Goal: Task Accomplishment & Management: Complete application form

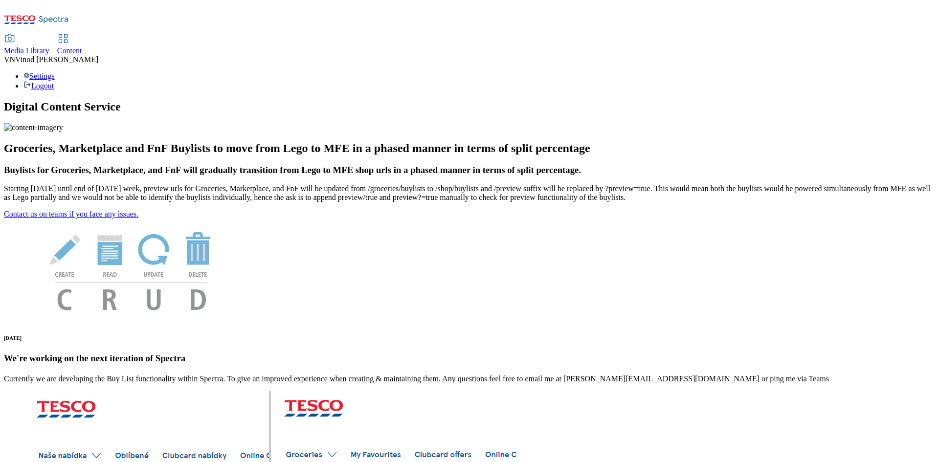
click at [82, 46] on span "Content" at bounding box center [69, 50] width 25 height 8
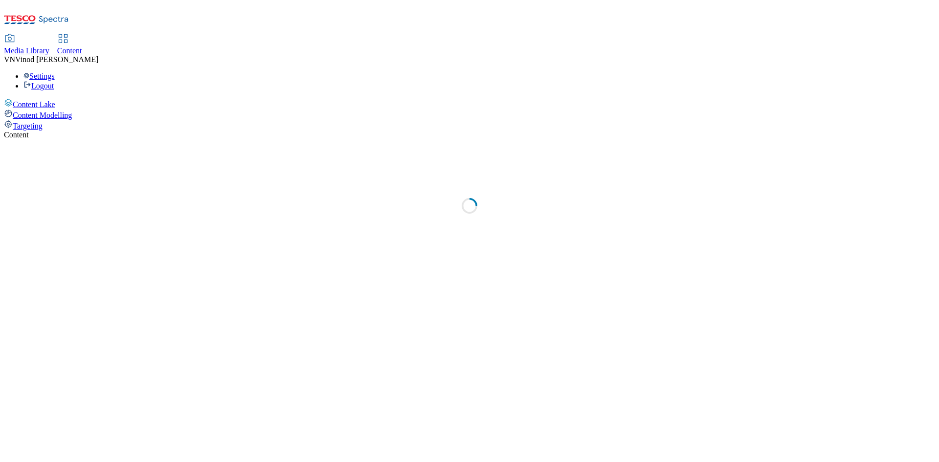
select select "ghs-[GEOGRAPHIC_DATA]"
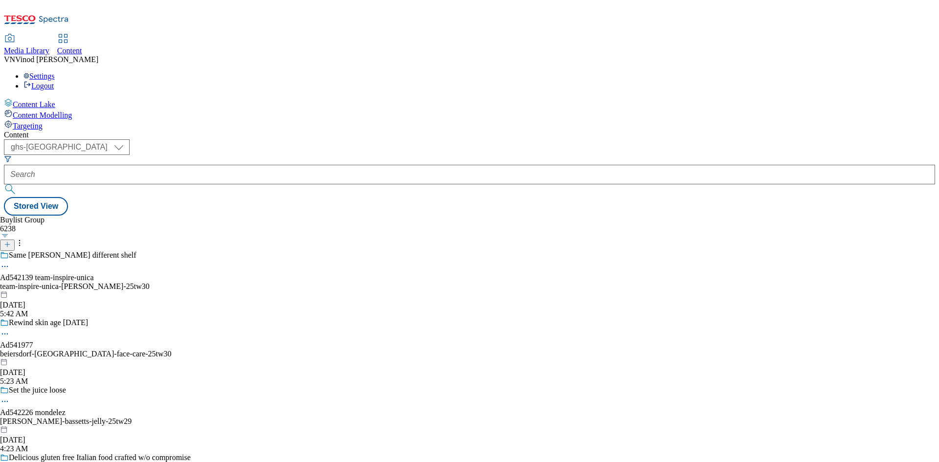
click at [11, 241] on icon at bounding box center [7, 244] width 7 height 7
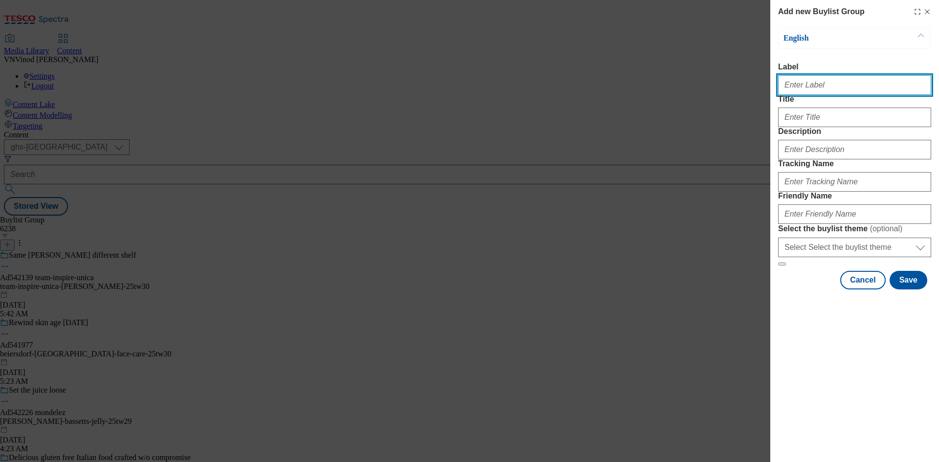
click at [830, 89] on input "Label" at bounding box center [854, 85] width 153 height 20
paste input "542252"
paste input "Danone"
drag, startPoint x: 811, startPoint y: 88, endPoint x: 834, endPoint y: 115, distance: 35.7
click at [811, 88] on input "Ad542252 Danone" at bounding box center [854, 85] width 153 height 20
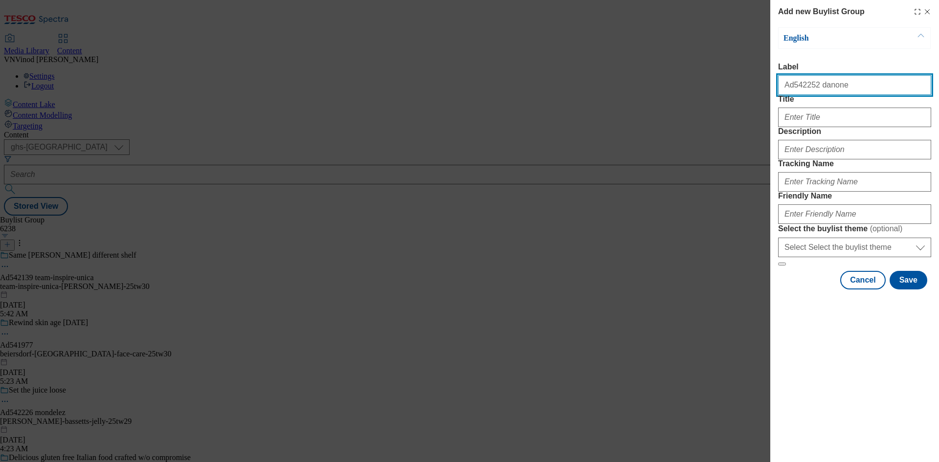
type input "Ad542252 danone"
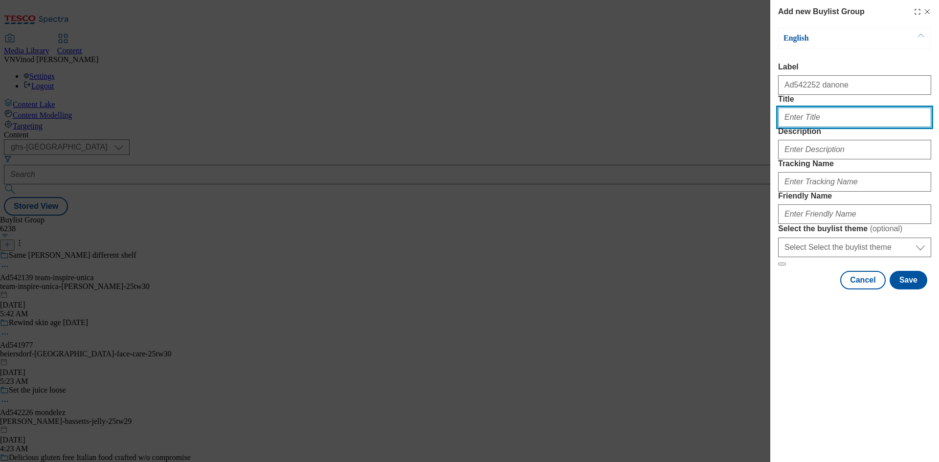
click at [825, 127] on input "Title" at bounding box center [854, 118] width 153 height 20
paste input "Naturally High in Protein & 0% Fat"
type input "Naturally High in Protein & 0% Fat"
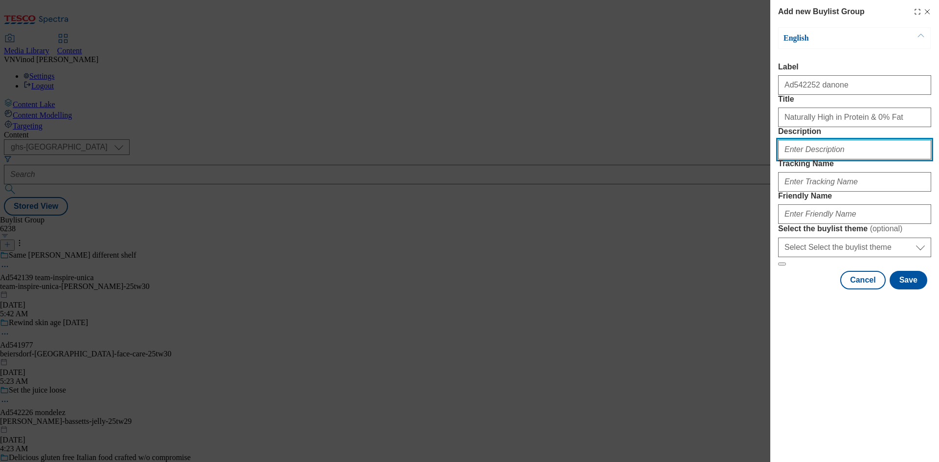
click at [813, 159] on input "Description" at bounding box center [854, 150] width 153 height 20
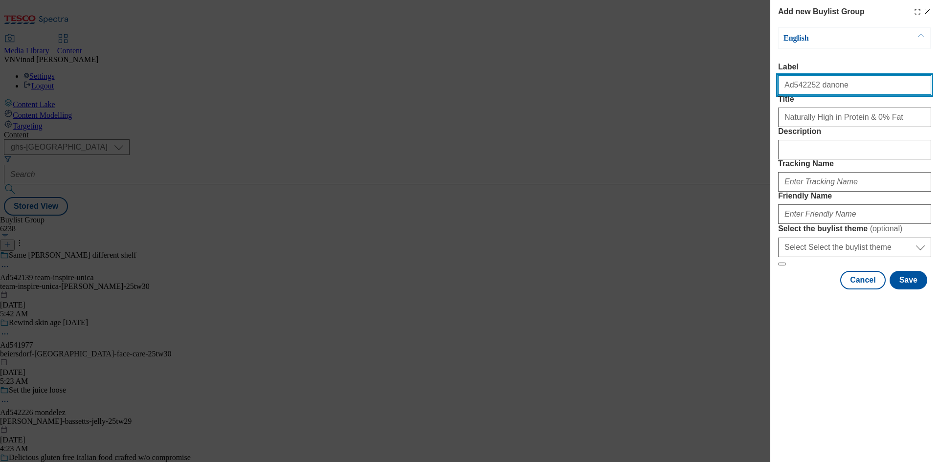
click at [797, 92] on input "Ad542252 danone" at bounding box center [854, 85] width 153 height 20
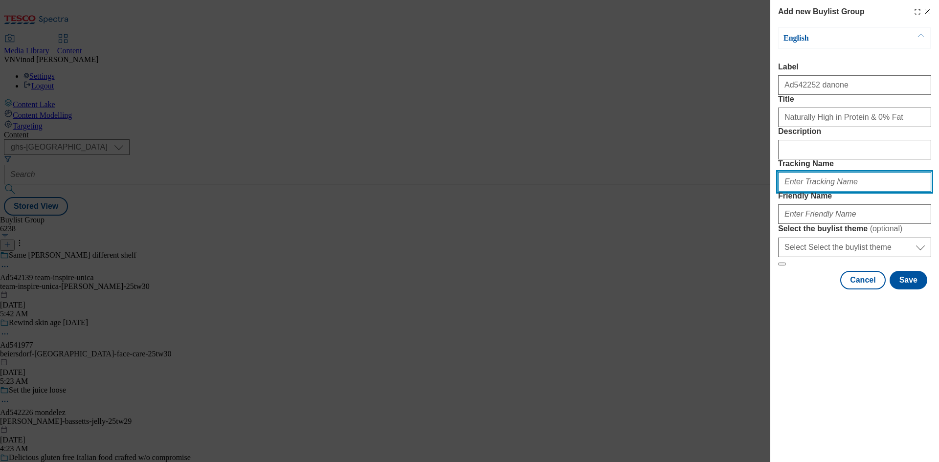
click at [810, 192] on input "Tracking Name" at bounding box center [854, 182] width 153 height 20
click at [810, 192] on input "DH_AD" at bounding box center [854, 182] width 153 height 20
paste input "Ad542252"
click at [803, 192] on input "DH_ADAd542252" at bounding box center [854, 182] width 153 height 20
type input "DH_AD542252"
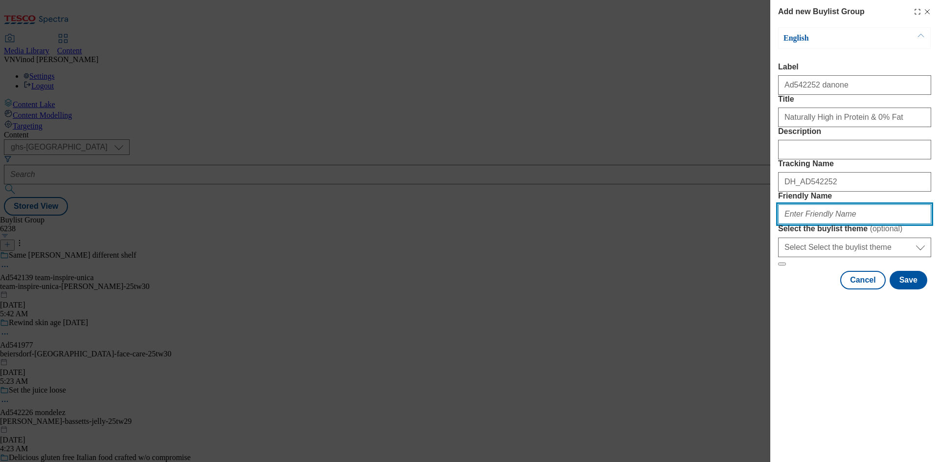
click at [820, 224] on input "Friendly Name" at bounding box center [854, 214] width 153 height 20
paste input "Skyr"
click at [808, 224] on input "danone-Skyr" at bounding box center [854, 214] width 153 height 20
click at [835, 224] on input "danone-skyr" at bounding box center [854, 214] width 153 height 20
drag, startPoint x: 853, startPoint y: 282, endPoint x: 550, endPoint y: 288, distance: 303.2
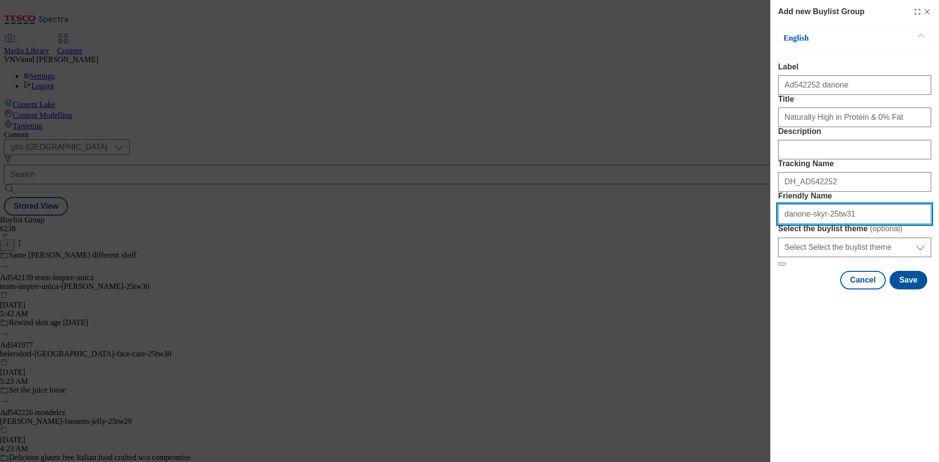
click at [550, 288] on div "Add new Buylist Group English Label Ad542252 danone Title Naturally High in Pro…" at bounding box center [469, 231] width 939 height 462
type input "danone-skyr-25tw31"
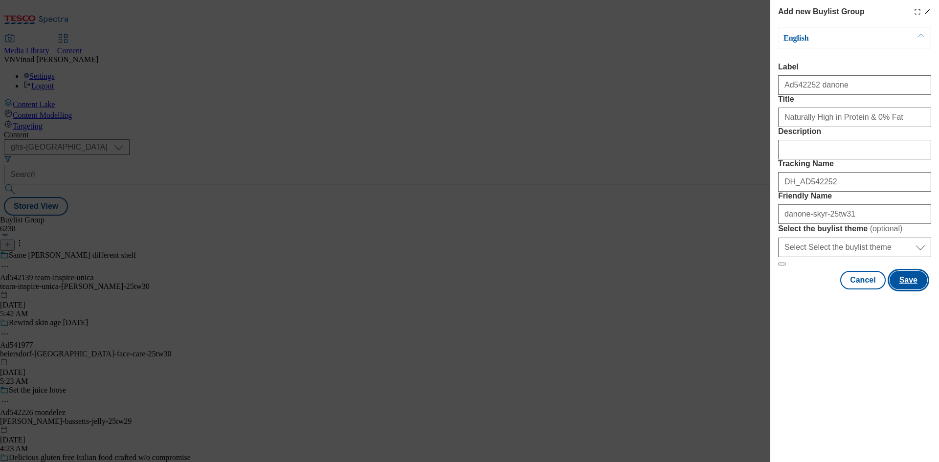
click at [915, 289] on button "Save" at bounding box center [908, 280] width 38 height 19
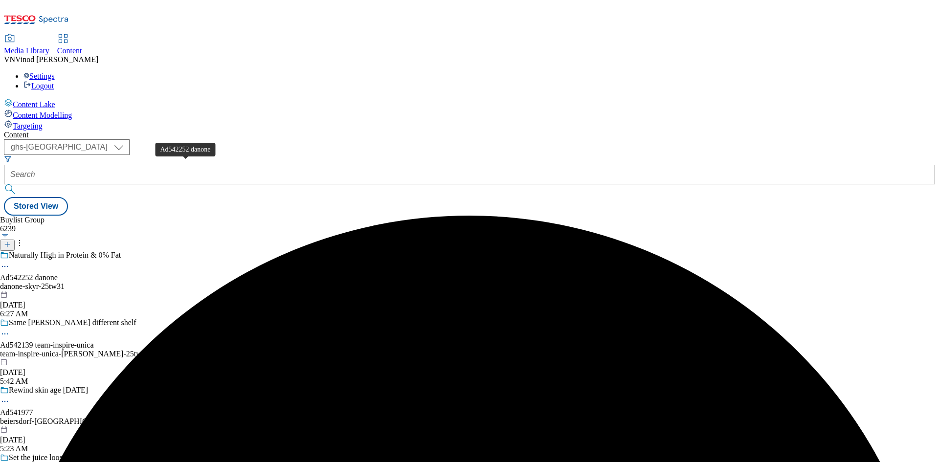
click at [58, 273] on div "Ad542252 danone" at bounding box center [29, 277] width 58 height 9
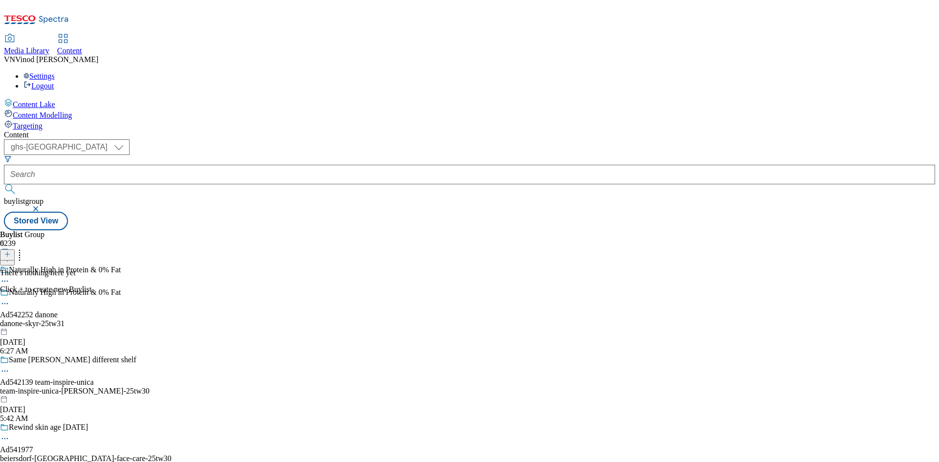
click at [11, 251] on icon at bounding box center [7, 254] width 7 height 7
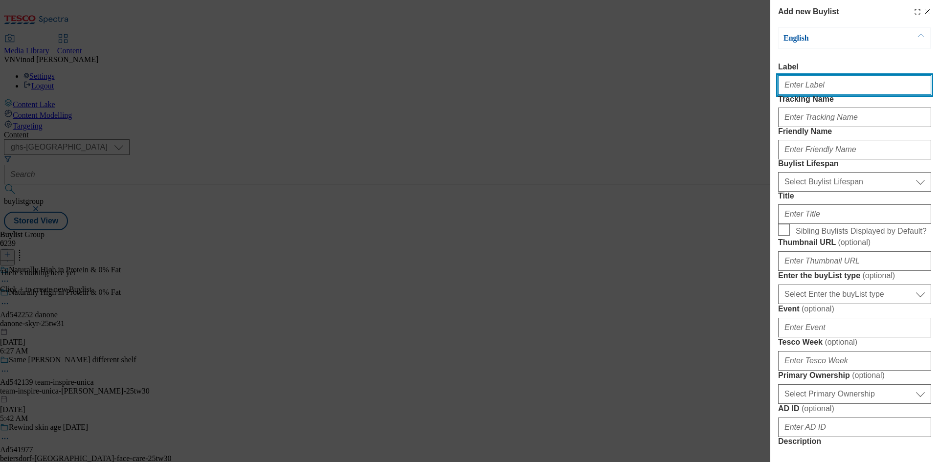
click at [826, 89] on input "Label" at bounding box center [854, 85] width 153 height 20
paste input "542252"
type input "Ad542252"
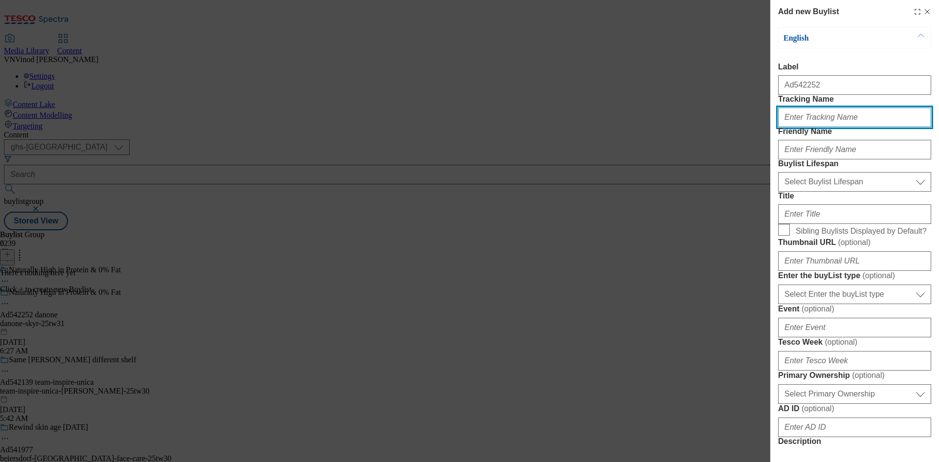
click at [818, 127] on input "Tracking Name" at bounding box center [854, 118] width 153 height 20
paste input "542252"
type input "Dh_AD542252"
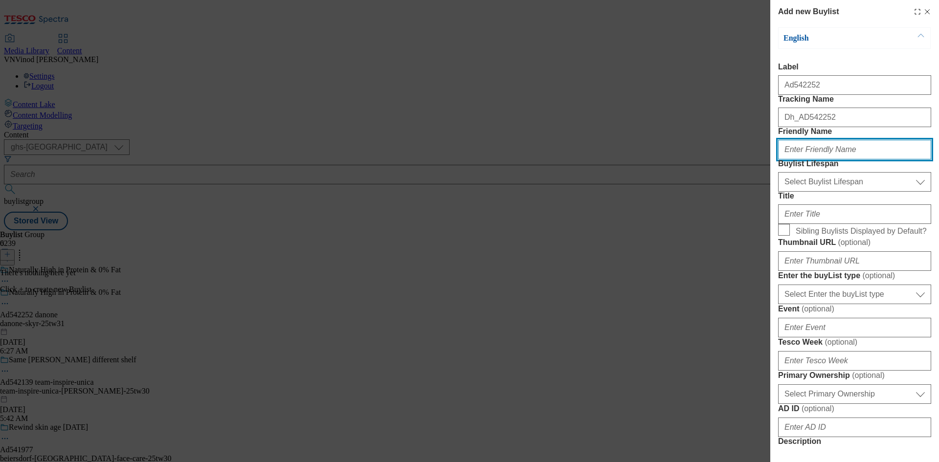
click at [807, 159] on input "Friendly Name" at bounding box center [854, 150] width 153 height 20
type input "danone"
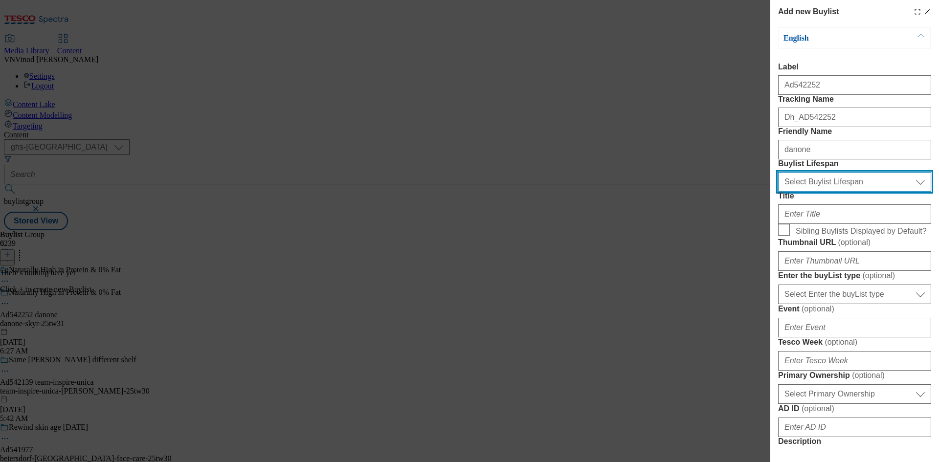
click at [831, 192] on select "Select Buylist Lifespan evergreen seasonal tactical" at bounding box center [854, 182] width 153 height 20
select select "tactical"
click at [778, 192] on select "Select Buylist Lifespan evergreen seasonal tactical" at bounding box center [854, 182] width 153 height 20
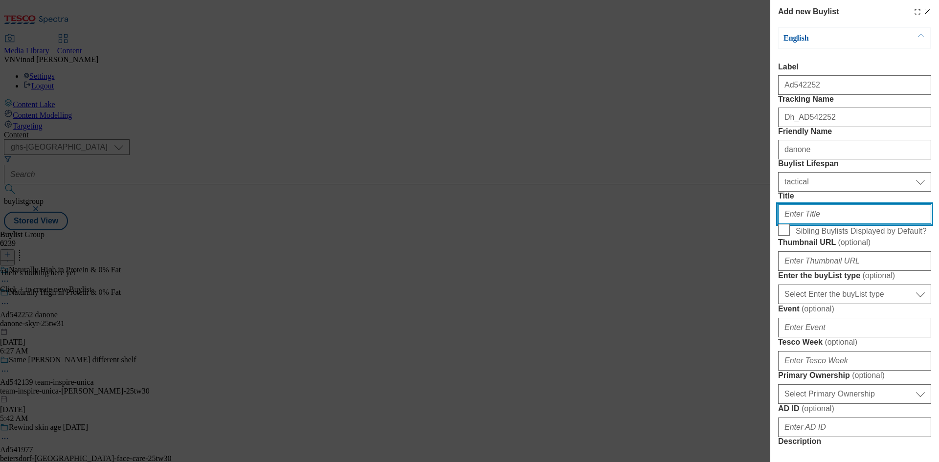
click at [814, 224] on input "Title" at bounding box center [854, 214] width 153 height 20
click at [843, 224] on input "Title" at bounding box center [854, 214] width 153 height 20
paste input "Deliciously think & creamy"
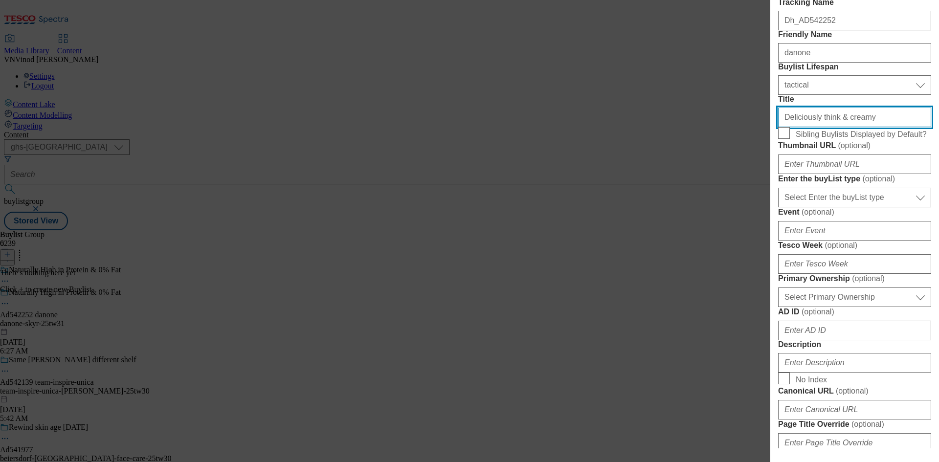
scroll to position [98, 0]
type input "Deliciously think & creamy"
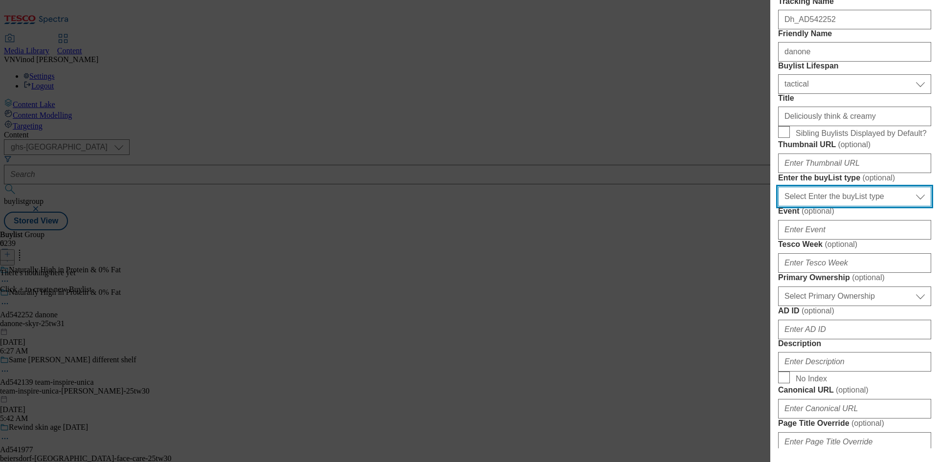
click at [870, 206] on select "Select Enter the buyList type event supplier funded long term >4 weeks supplier…" at bounding box center [854, 197] width 153 height 20
select select "supplier funded short term 1-3 weeks"
click at [778, 206] on select "Select Enter the buyList type event supplier funded long term >4 weeks supplier…" at bounding box center [854, 197] width 153 height 20
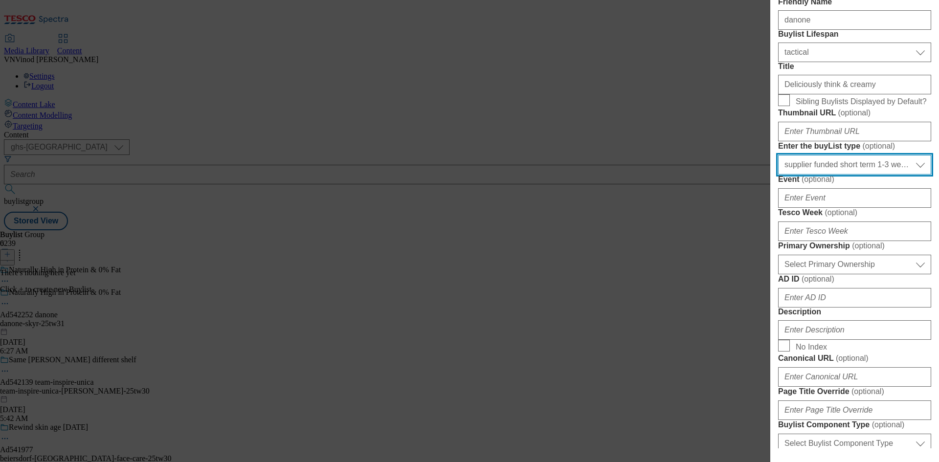
scroll to position [147, 0]
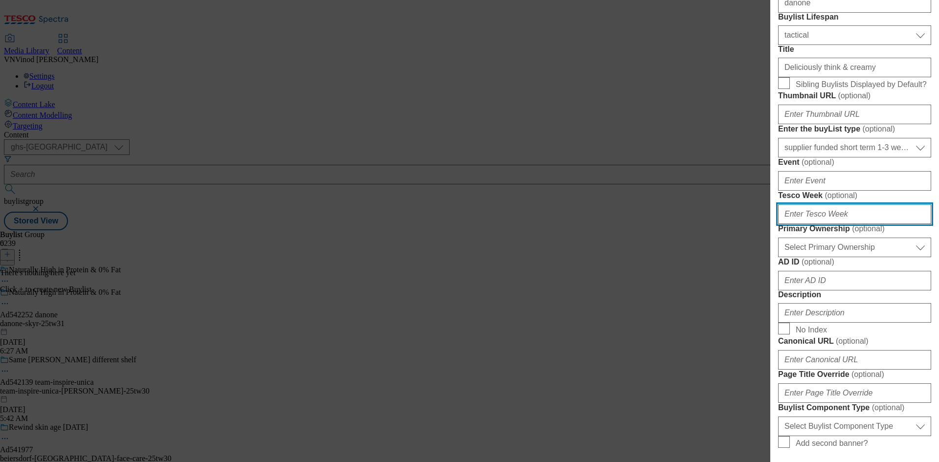
click at [847, 224] on input "Tesco Week ( optional )" at bounding box center [854, 214] width 153 height 20
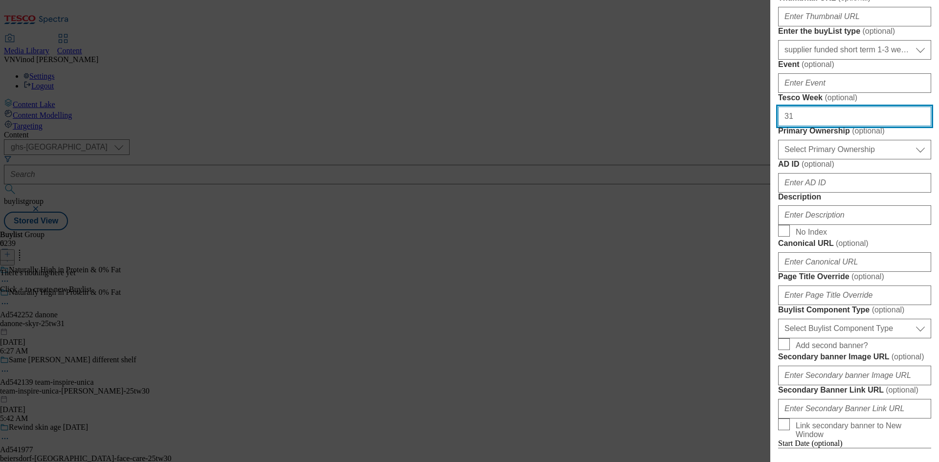
type input "31"
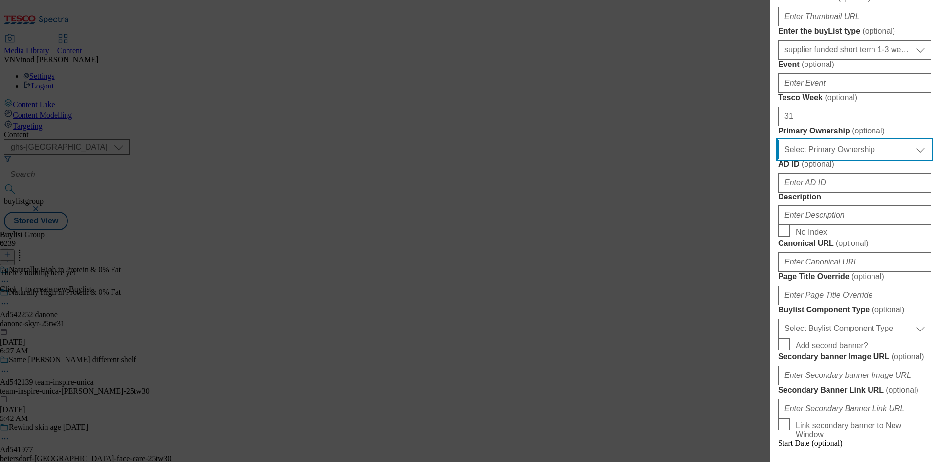
click at [876, 159] on select "Select Primary Ownership tesco dunnhumby" at bounding box center [854, 150] width 153 height 20
select select "dunnhumby"
click at [778, 159] on select "Select Primary Ownership tesco dunnhumby" at bounding box center [854, 150] width 153 height 20
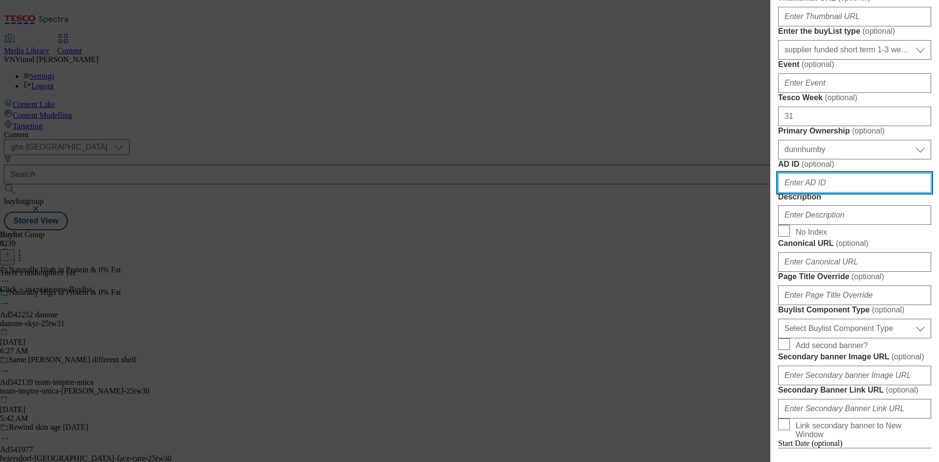
click at [834, 193] on input "AD ID ( optional )" at bounding box center [854, 183] width 153 height 20
paste input "542252"
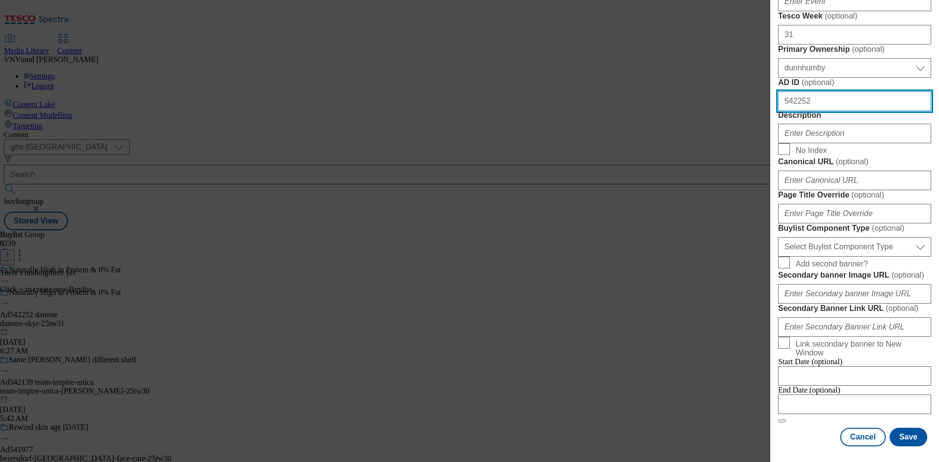
scroll to position [391, 0]
type input "542252"
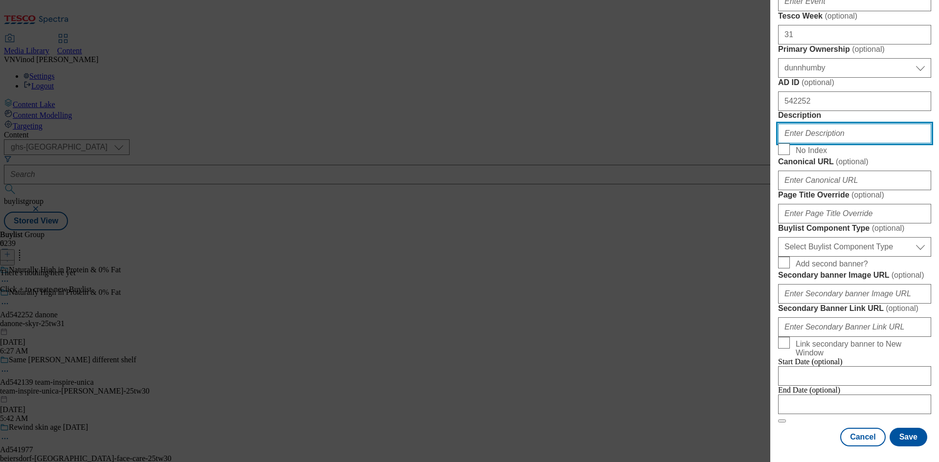
click at [848, 143] on input "Description" at bounding box center [854, 134] width 153 height 20
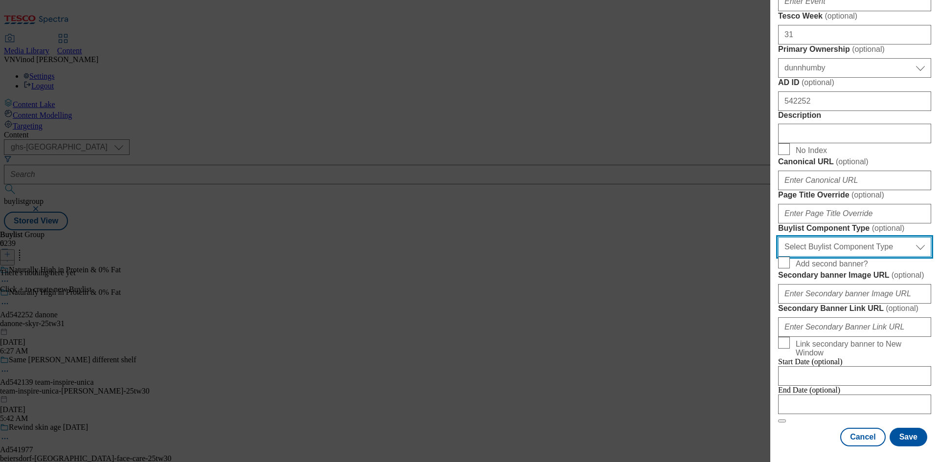
click at [865, 247] on select "Select Buylist Component Type Banner Competition Header Meal" at bounding box center [854, 247] width 153 height 20
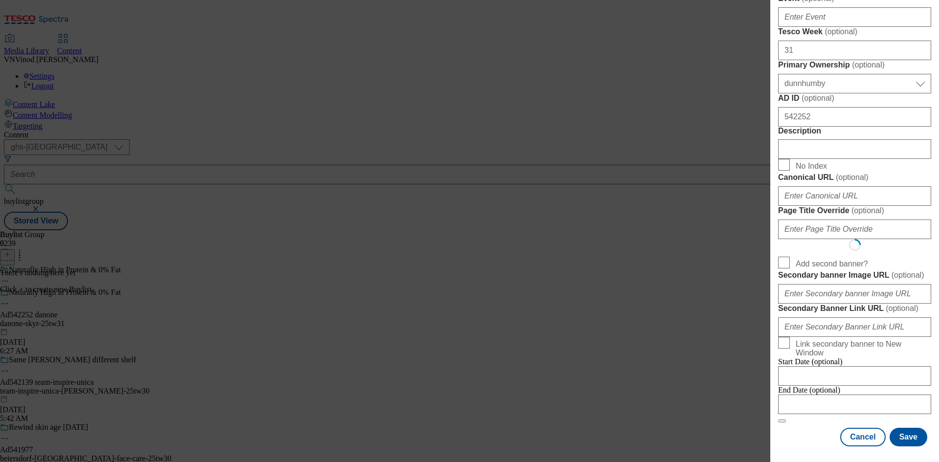
scroll to position [0, 0]
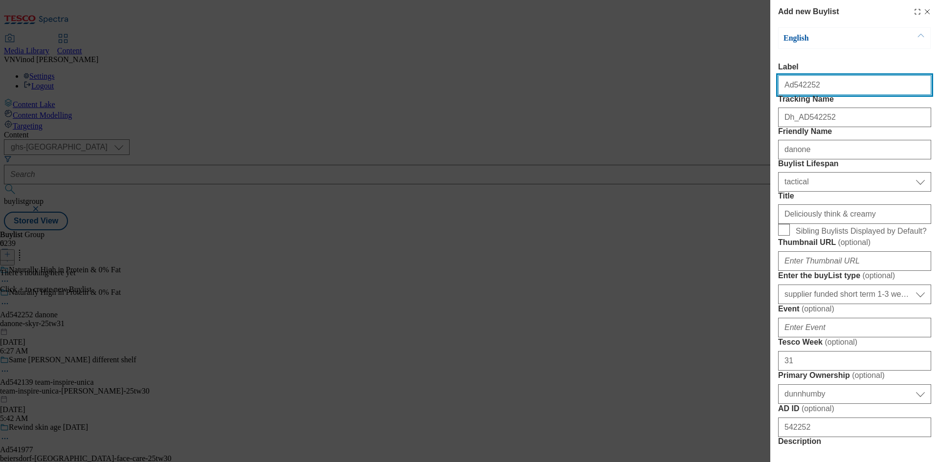
select select "Banner"
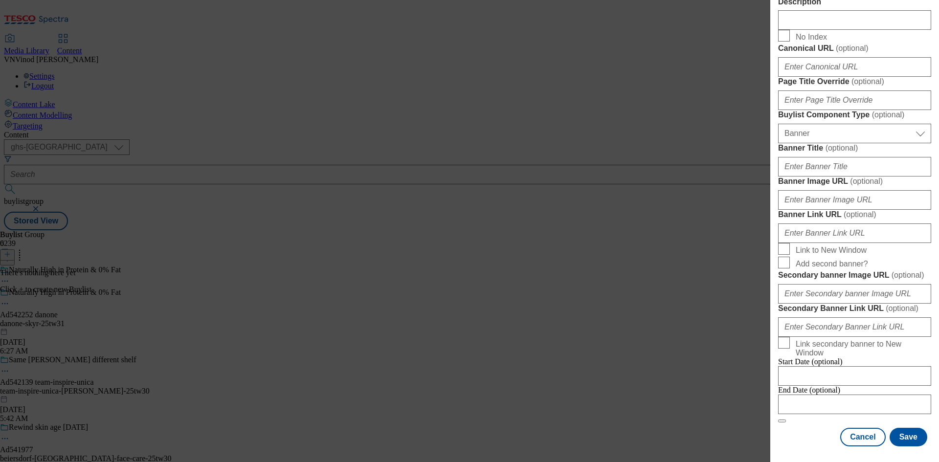
scroll to position [857, 0]
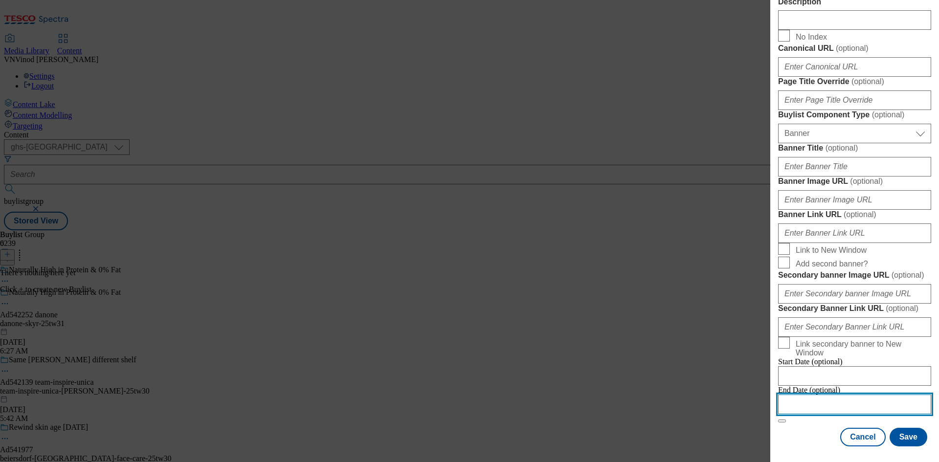
click at [828, 395] on input "Modal" at bounding box center [854, 404] width 153 height 20
select select "2025"
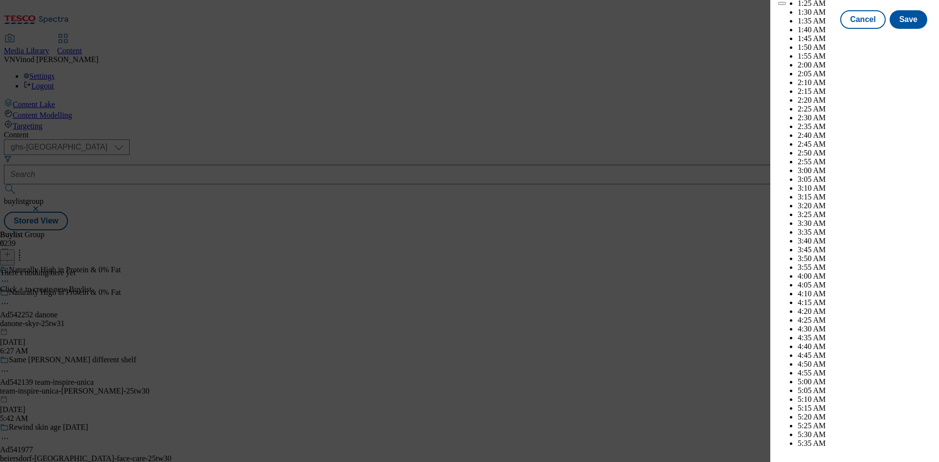
scroll to position [1380, 0]
select select "December"
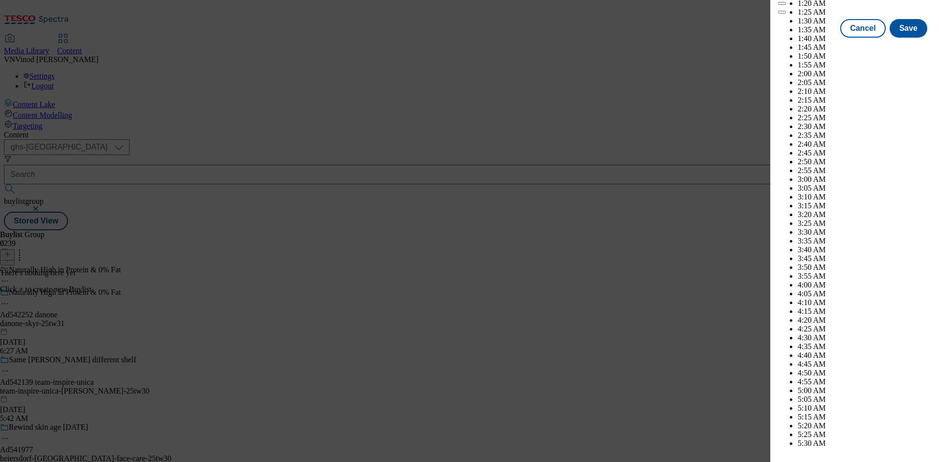
click at [800, 38] on div "Cancel Save" at bounding box center [854, 28] width 153 height 19
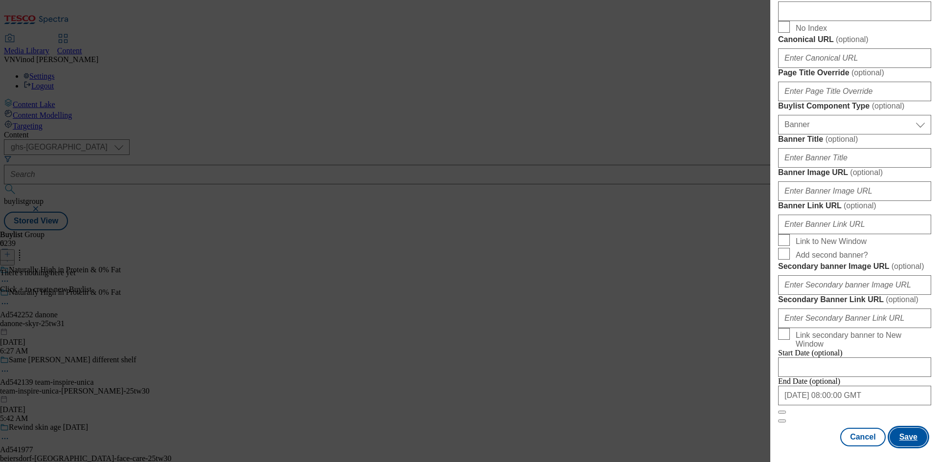
click at [897, 438] on button "Save" at bounding box center [908, 437] width 38 height 19
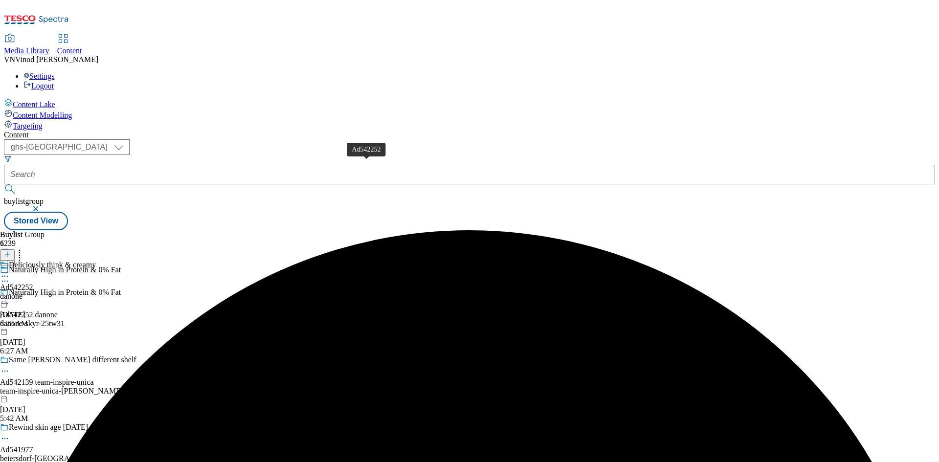
click at [33, 283] on div "Ad542252" at bounding box center [16, 287] width 33 height 9
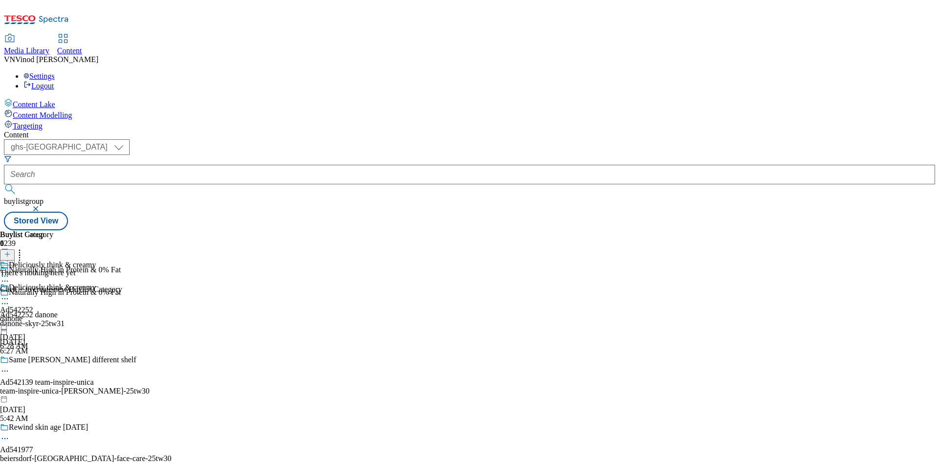
click at [11, 251] on icon at bounding box center [7, 254] width 7 height 7
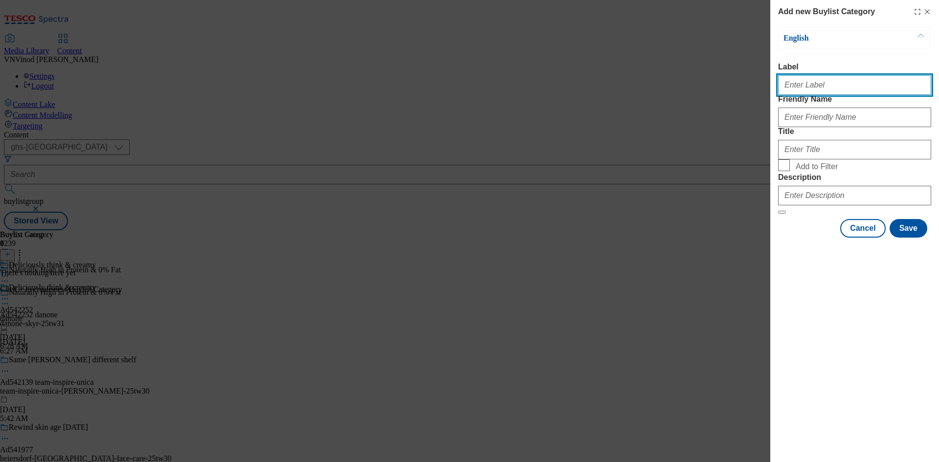
click at [820, 91] on input "Label" at bounding box center [854, 85] width 153 height 20
paste input "542252"
type input "Ad542252"
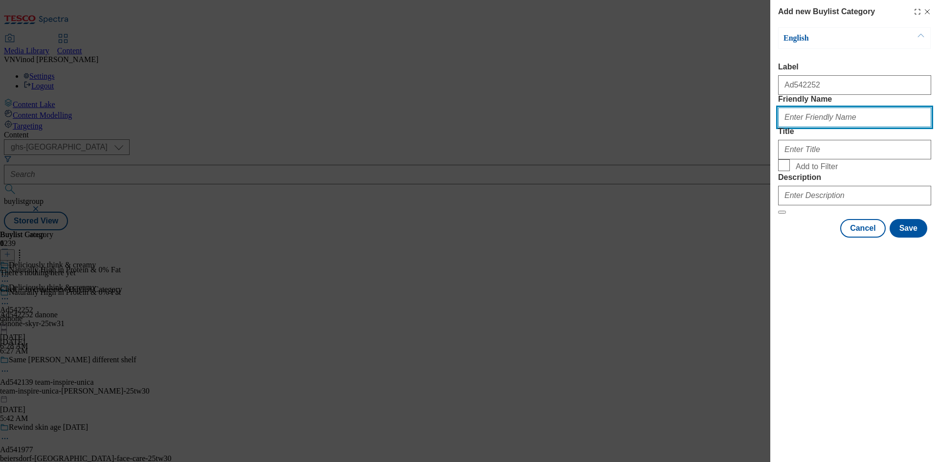
click at [822, 127] on input "Friendly Name" at bounding box center [854, 118] width 153 height 20
paste input "danone-skyr"
type input "danone-skyr"
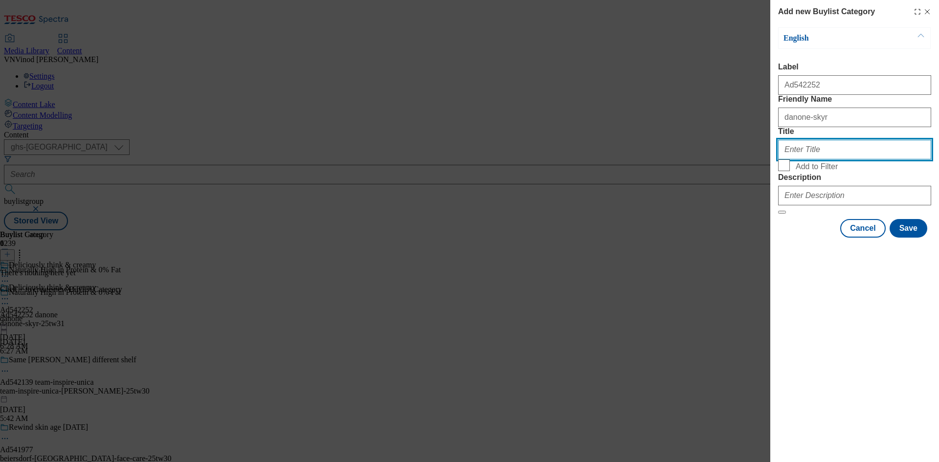
click at [839, 159] on input "Title" at bounding box center [854, 150] width 153 height 20
paste input "Danone"
type input "Danone"
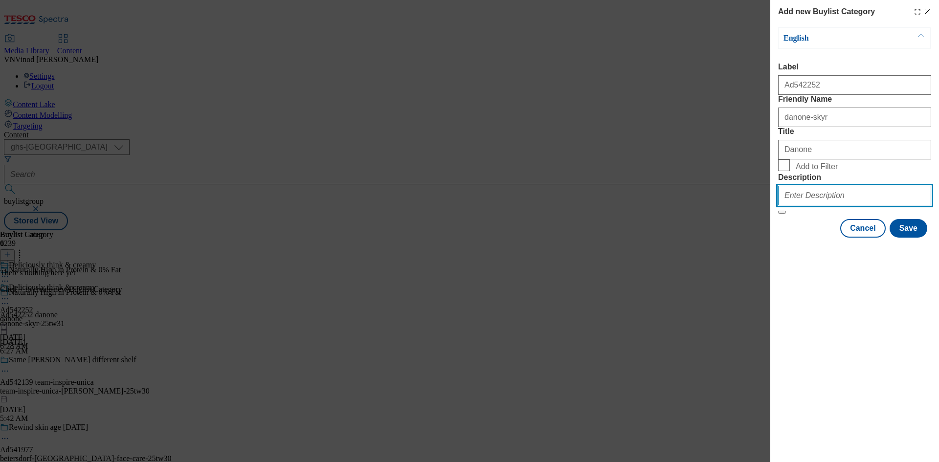
click at [816, 205] on input "Description" at bounding box center [854, 196] width 153 height 20
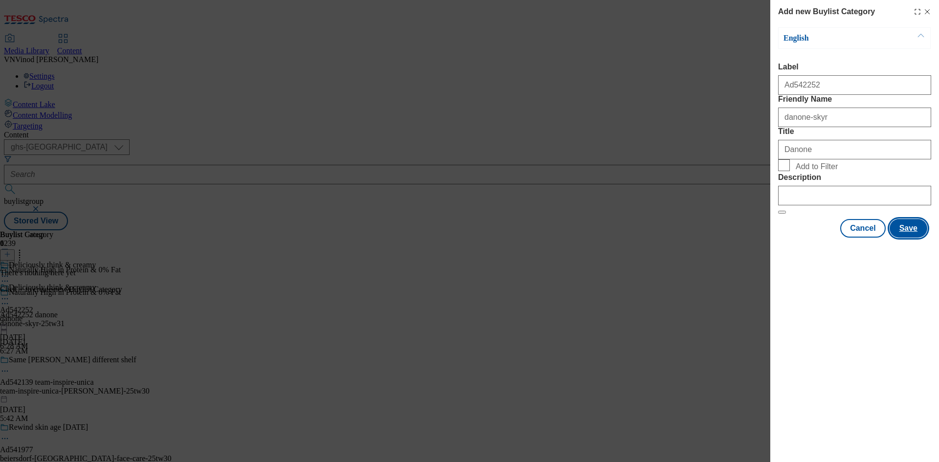
click at [909, 238] on button "Save" at bounding box center [908, 228] width 38 height 19
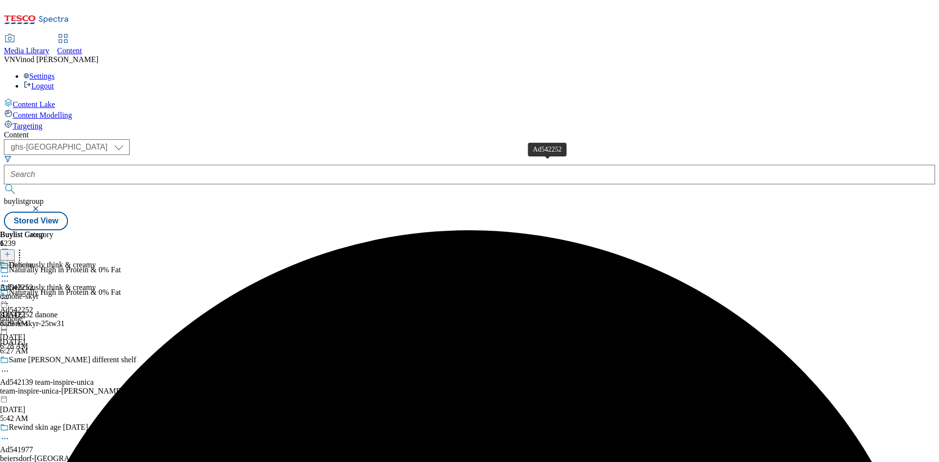
click at [33, 283] on div "Ad542252" at bounding box center [16, 287] width 33 height 9
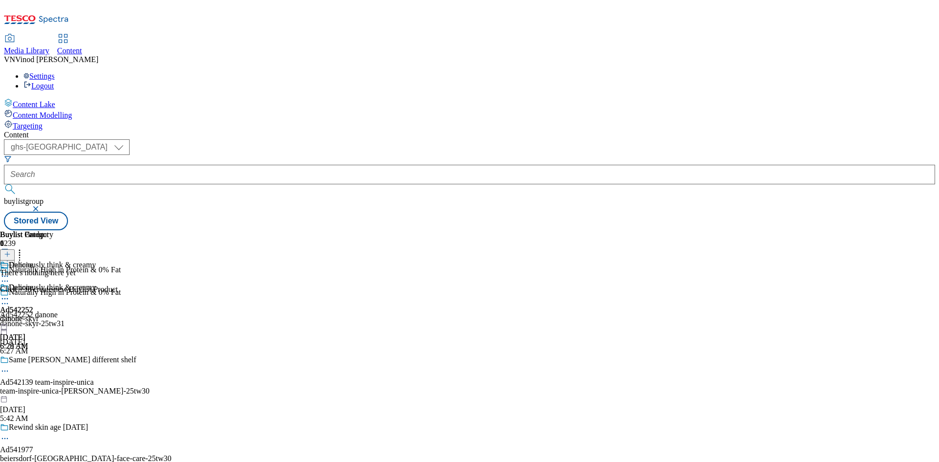
click at [7, 252] on line at bounding box center [7, 254] width 0 height 5
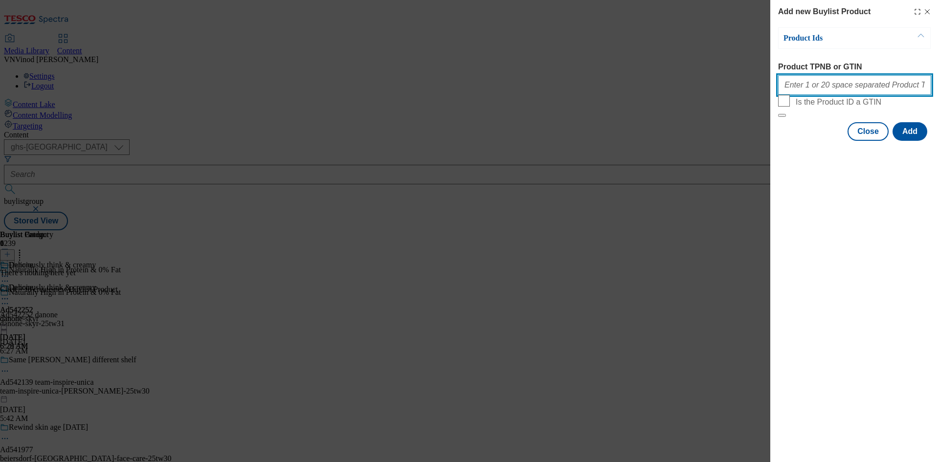
click at [828, 91] on input "Product TPNB or GTIN" at bounding box center [854, 85] width 153 height 20
paste input "93821995 96303770 96298952 96431052 96170960 96301120 96237651"
type input "93821995 96303770 96298952 96431052 96170960 96301120 96237651"
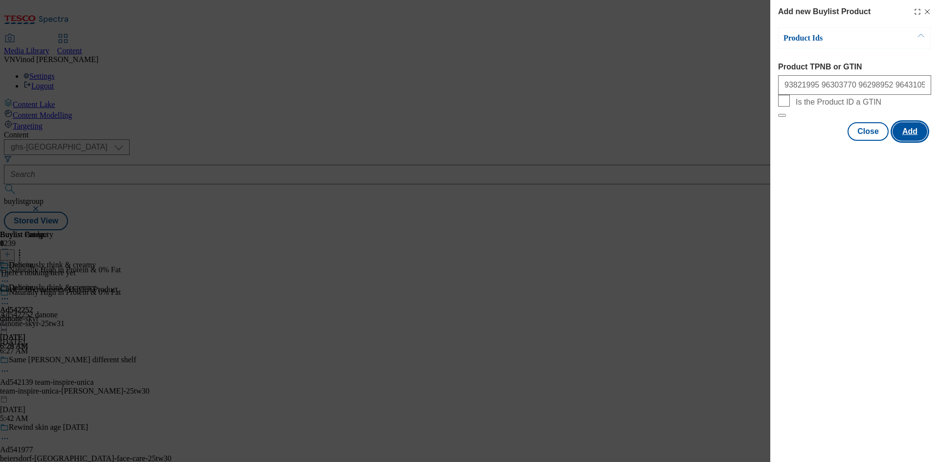
click at [907, 141] on button "Add" at bounding box center [909, 131] width 35 height 19
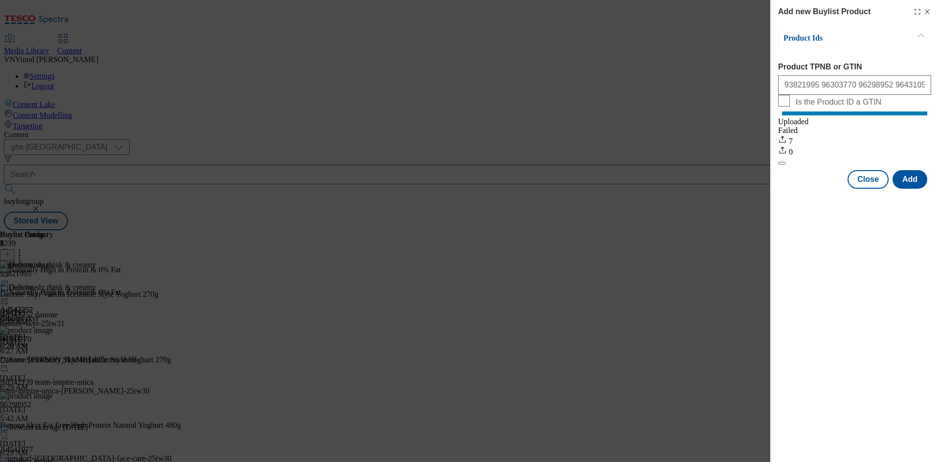
click at [927, 11] on icon "Modal" at bounding box center [927, 12] width 8 height 8
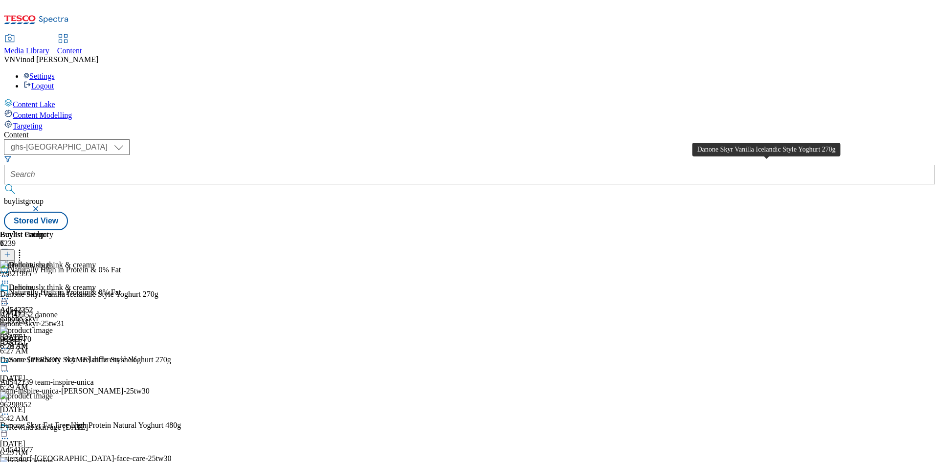
click at [158, 290] on div "Danone Skyr Vanilla Icelandic Style Yoghurt 270g" at bounding box center [79, 294] width 158 height 9
copy div "Danone Skyr Vanilla Icelandic Style Yoghurt 270g"
click at [10, 299] on icon at bounding box center [5, 304] width 10 height 10
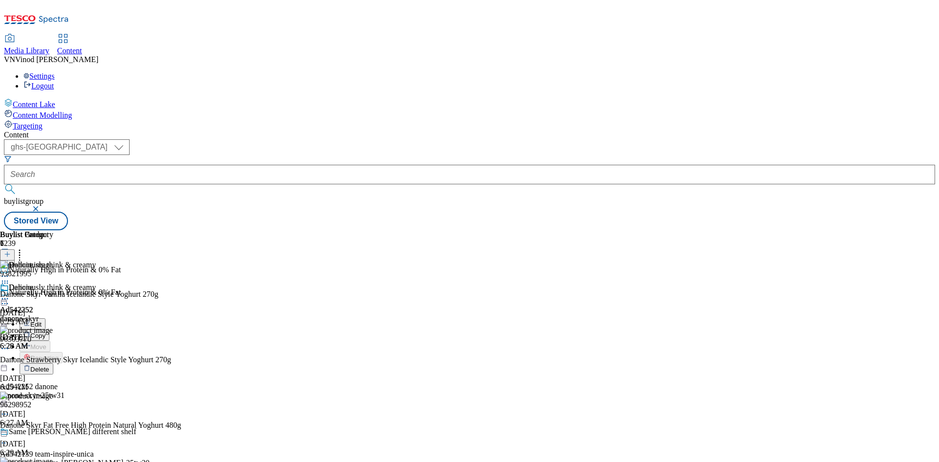
click at [45, 318] on button "Edit" at bounding box center [33, 323] width 26 height 11
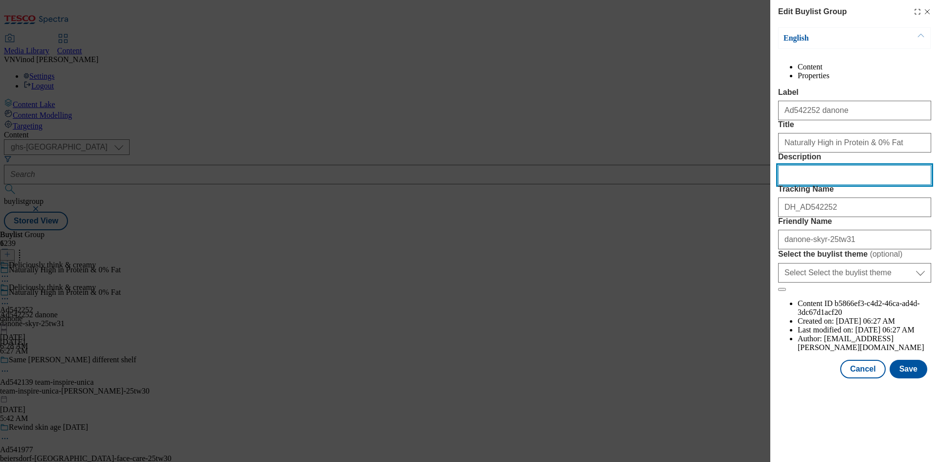
click at [855, 185] on input "Description" at bounding box center [854, 175] width 153 height 20
paste input "Danone Skyr Vanilla Icelandic Style Yoghurt 270g"
type input "Danone Skyr Vanilla Icelandic Style Yoghurt 270g"
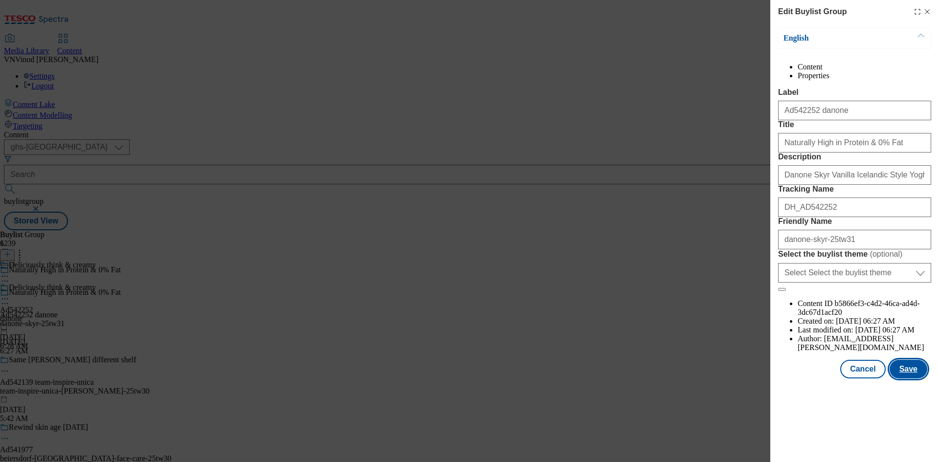
click at [912, 378] on button "Save" at bounding box center [908, 369] width 38 height 19
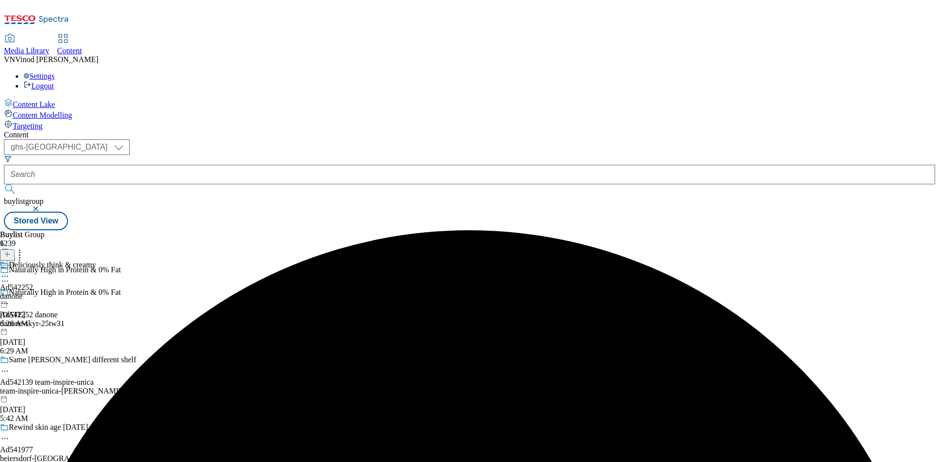
click at [10, 271] on icon at bounding box center [5, 276] width 10 height 10
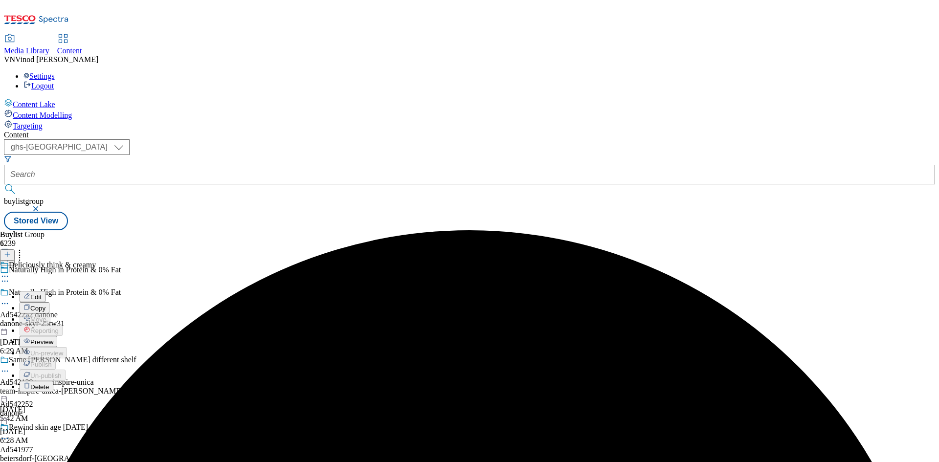
click at [45, 291] on button "Edit" at bounding box center [33, 296] width 26 height 11
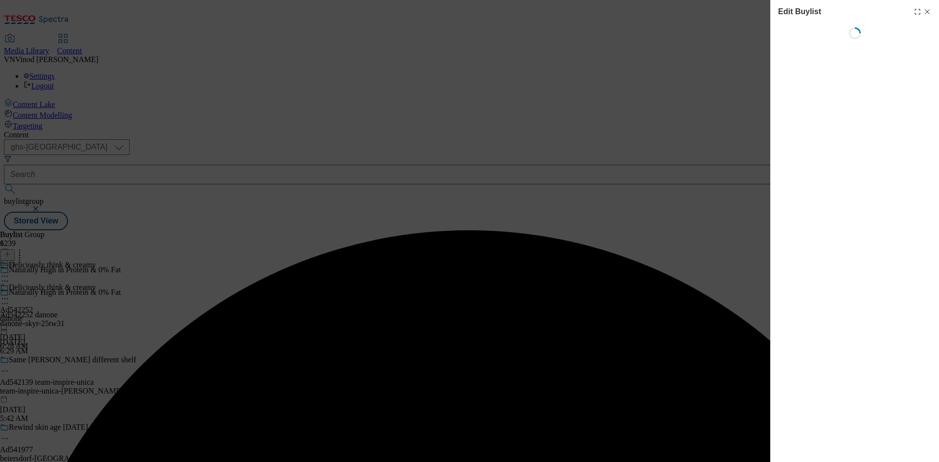
select select "tactical"
select select "supplier funded short term 1-3 weeks"
select select "dunnhumby"
select select "Banner"
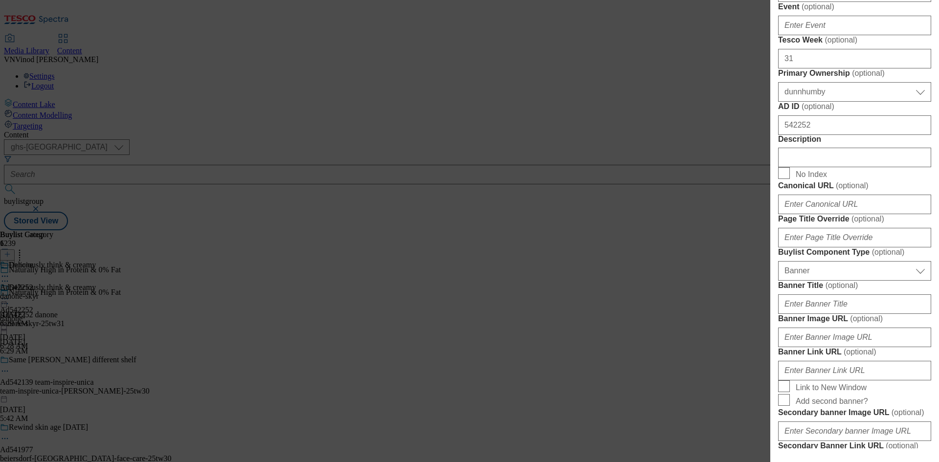
scroll to position [391, 0]
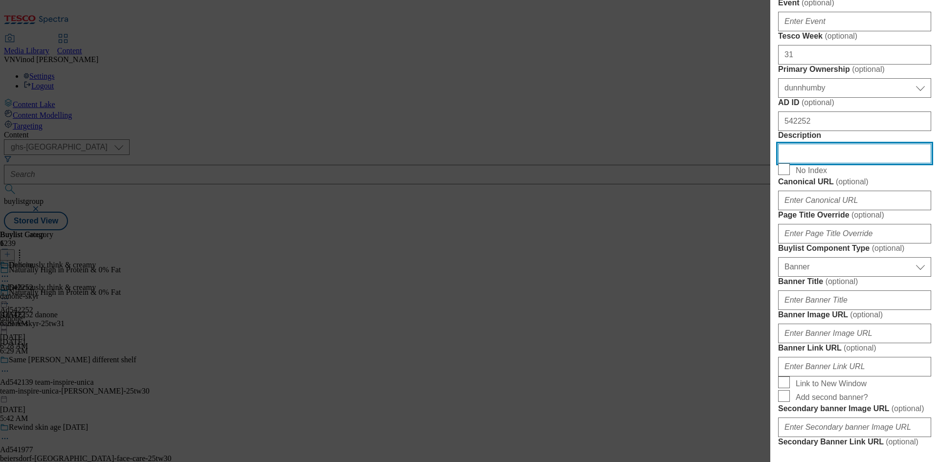
click at [835, 163] on input "Description" at bounding box center [854, 154] width 153 height 20
paste input "Danone Skyr Vanilla Icelandic Style Yoghurt 270g"
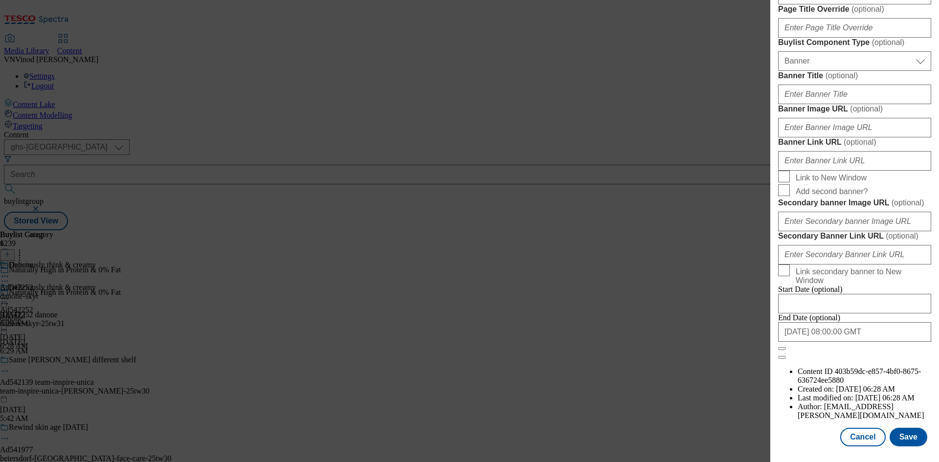
scroll to position [960, 0]
type input "Danone Skyr Vanilla Icelandic Style Yoghurt 270g"
click at [910, 439] on button "Save" at bounding box center [908, 437] width 38 height 19
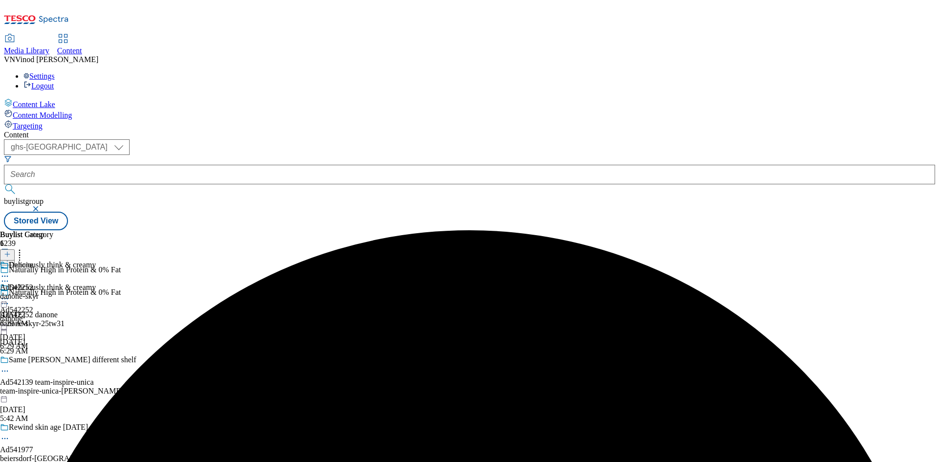
click at [10, 271] on icon at bounding box center [5, 276] width 10 height 10
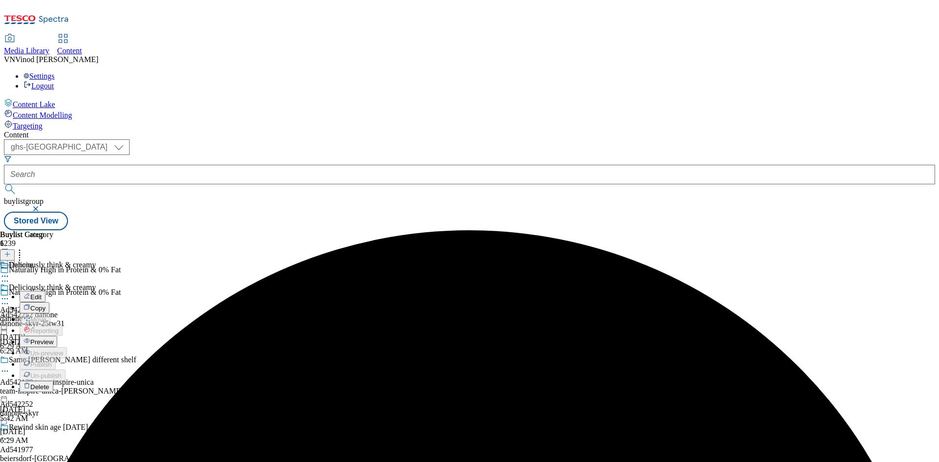
click at [45, 291] on button "Edit" at bounding box center [33, 296] width 26 height 11
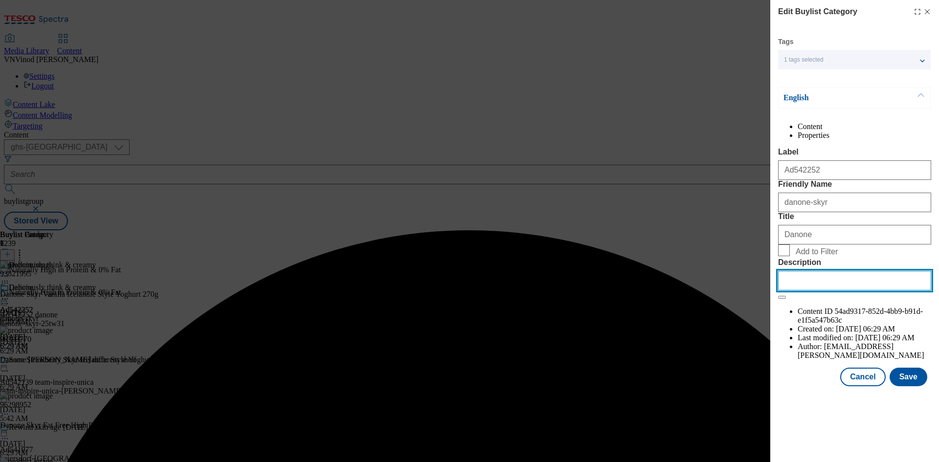
click at [817, 290] on input "Description" at bounding box center [854, 281] width 153 height 20
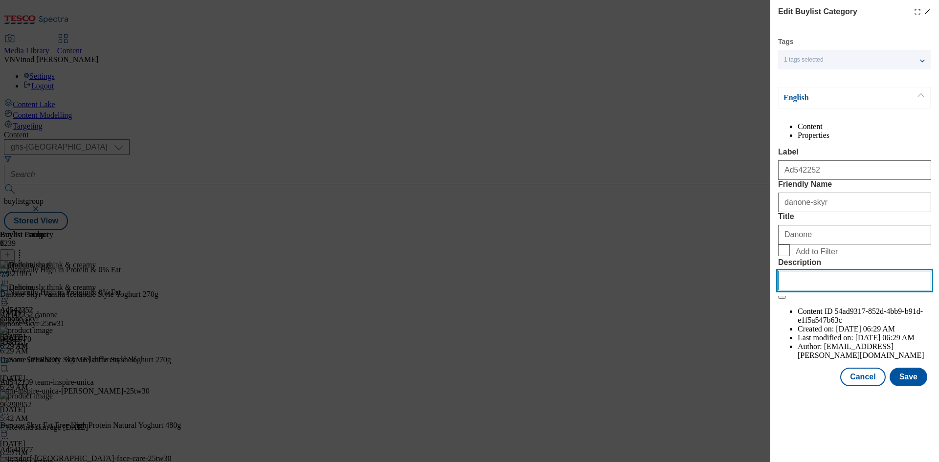
paste input "Danone Skyr Vanilla Icelandic Style Yoghurt 270g"
type input "Danone Skyr Vanilla Icelandic Style Yoghurt 270g"
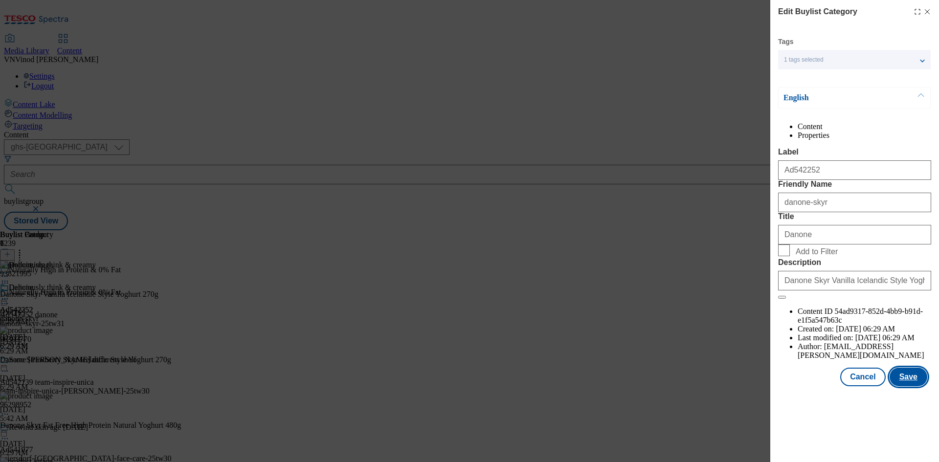
click at [904, 386] on button "Save" at bounding box center [908, 377] width 38 height 19
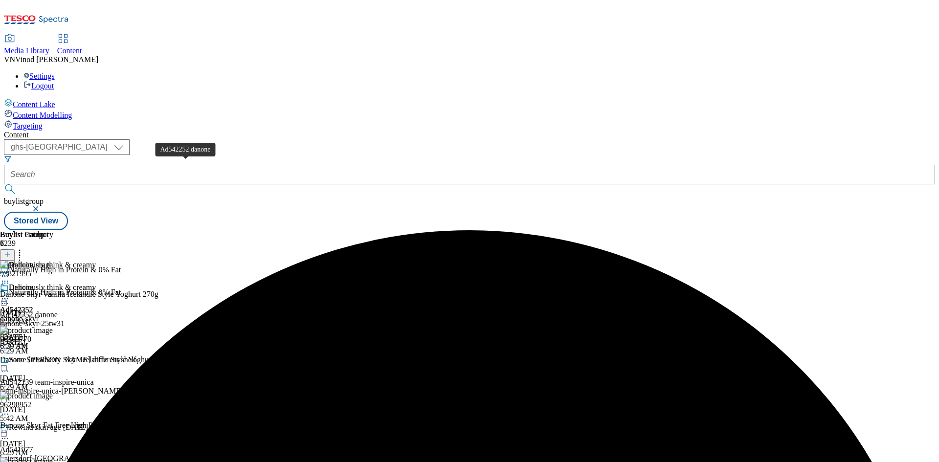
click at [58, 310] on div "Ad542252 danone" at bounding box center [29, 314] width 58 height 9
